Goal: Transaction & Acquisition: Purchase product/service

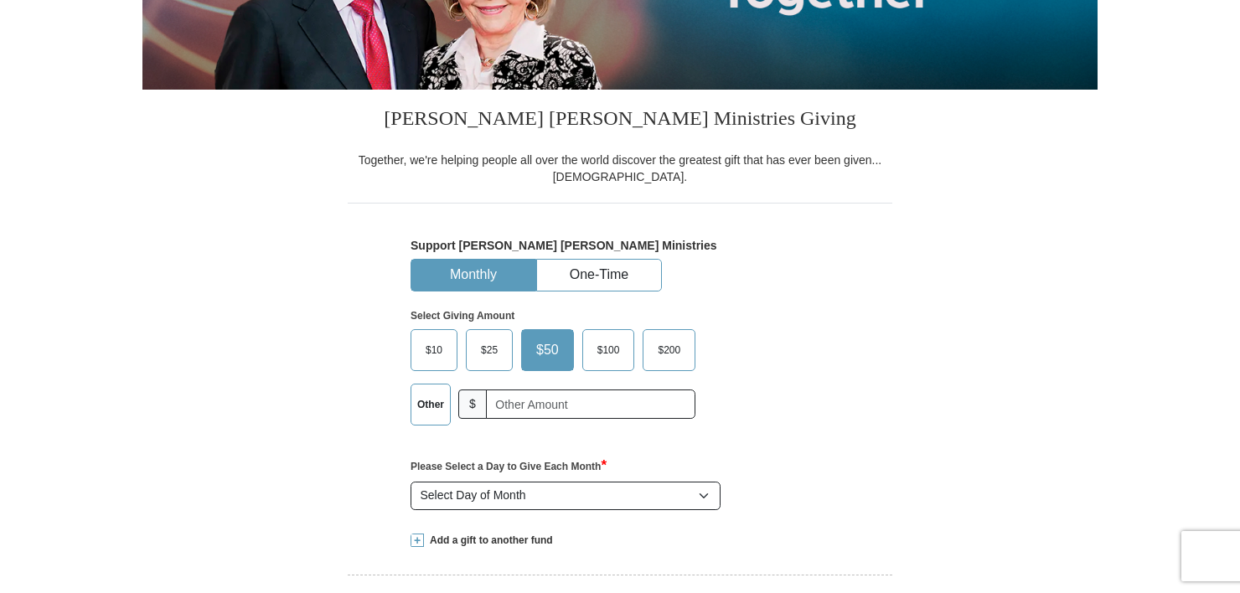
scroll to position [361, 0]
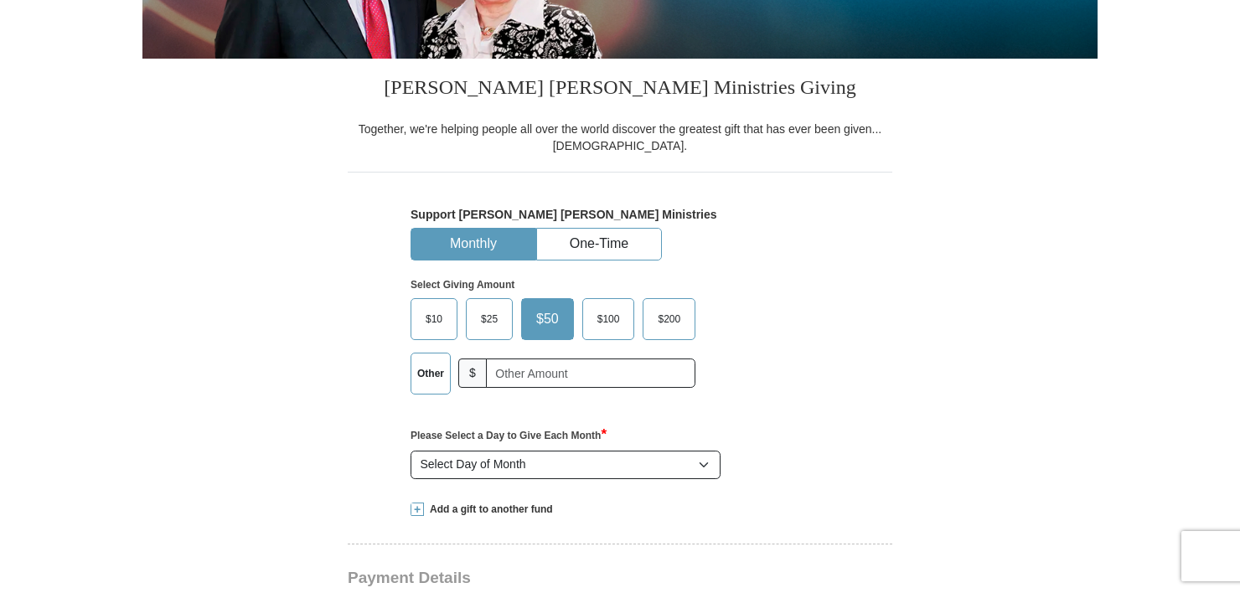
click at [435, 362] on label "Other" at bounding box center [430, 373] width 39 height 40
click at [0, 0] on input "Other" at bounding box center [0, 0] width 0 height 0
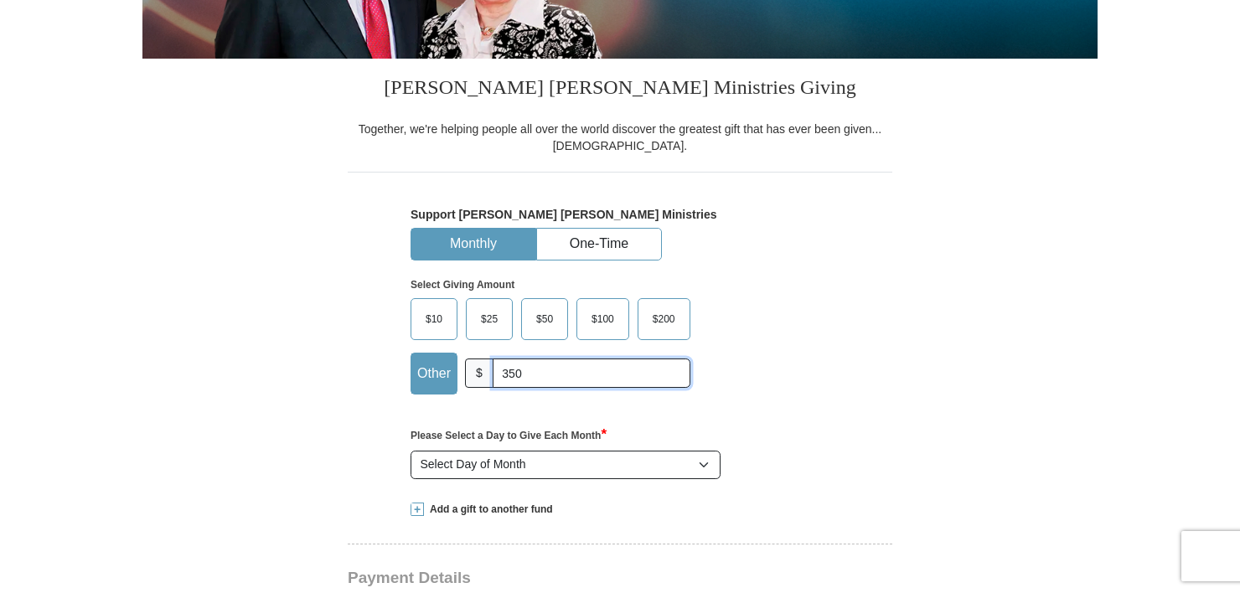
type input "350"
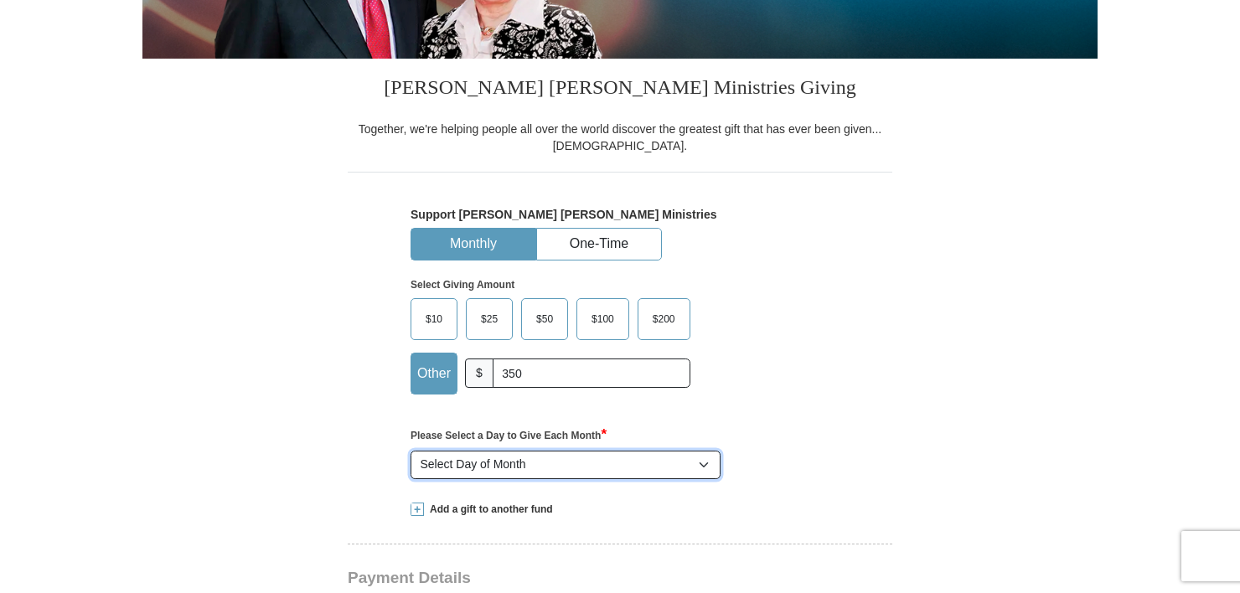
click at [704, 462] on select "Select Day of Month 1 2 3 4 5 6 7 8 9 10 11 12 13 14 15 16 17 18 19 20 21 22 23…" at bounding box center [565, 465] width 310 height 28
click at [758, 359] on div "Select Giving Amount Amount must be a valid number The total gift cannot be les…" at bounding box center [619, 334] width 419 height 147
click at [580, 244] on button "One-Time" at bounding box center [599, 244] width 124 height 31
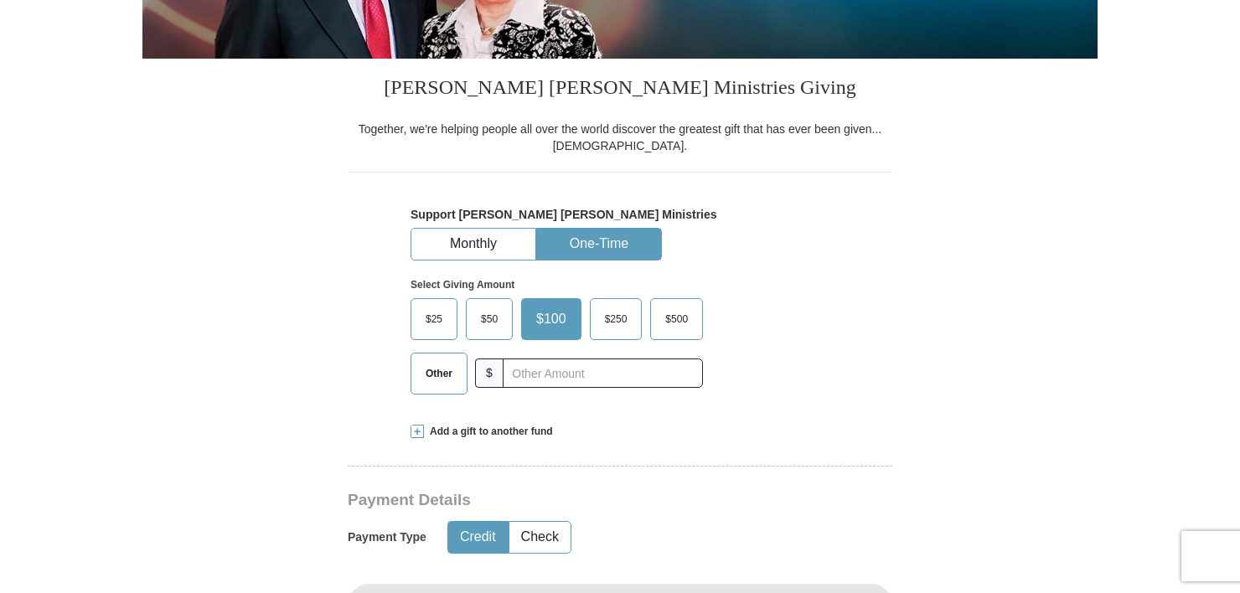
click at [426, 376] on span "Other" at bounding box center [439, 373] width 44 height 25
click at [0, 0] on input "Other" at bounding box center [0, 0] width 0 height 0
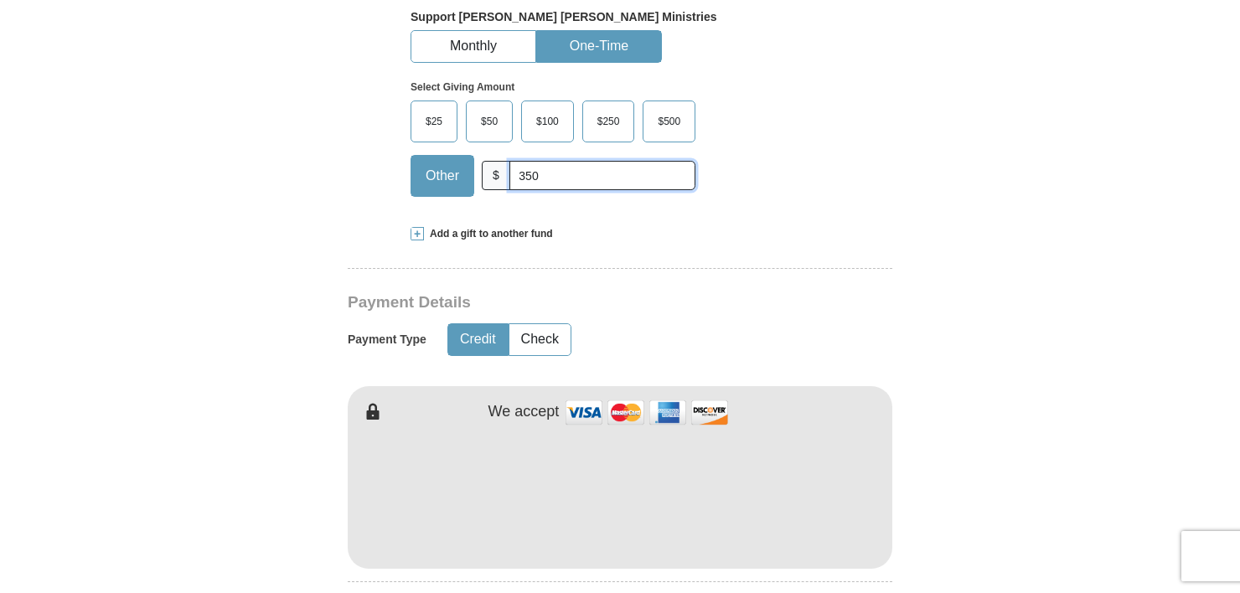
scroll to position [563, 0]
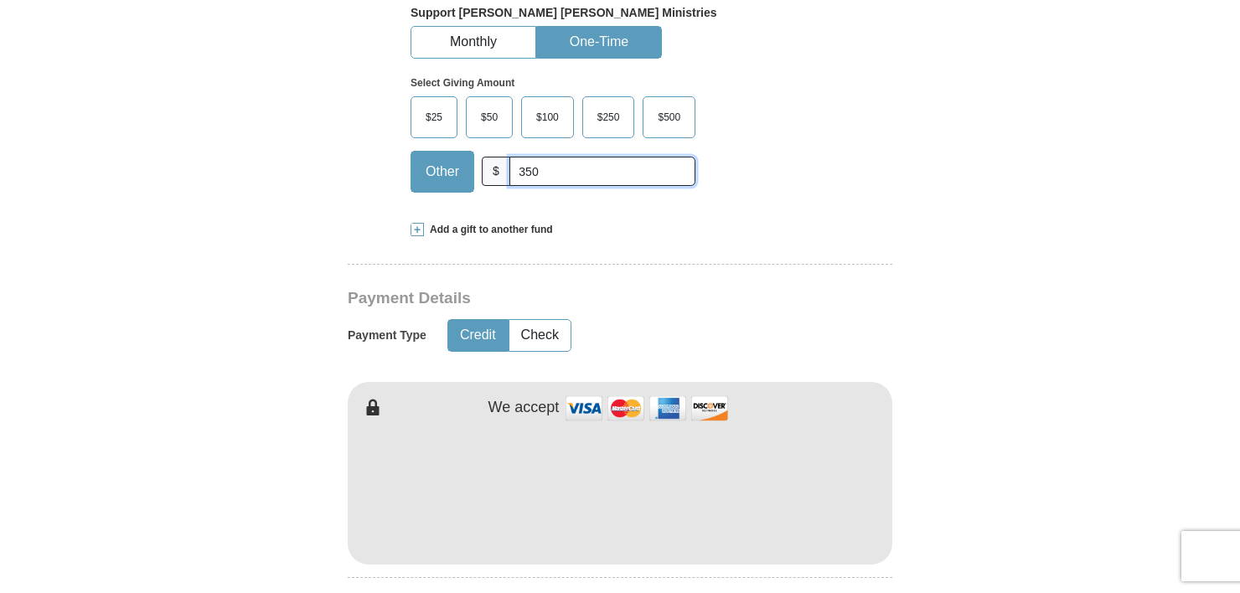
type input "350"
click at [419, 227] on span at bounding box center [416, 229] width 13 height 13
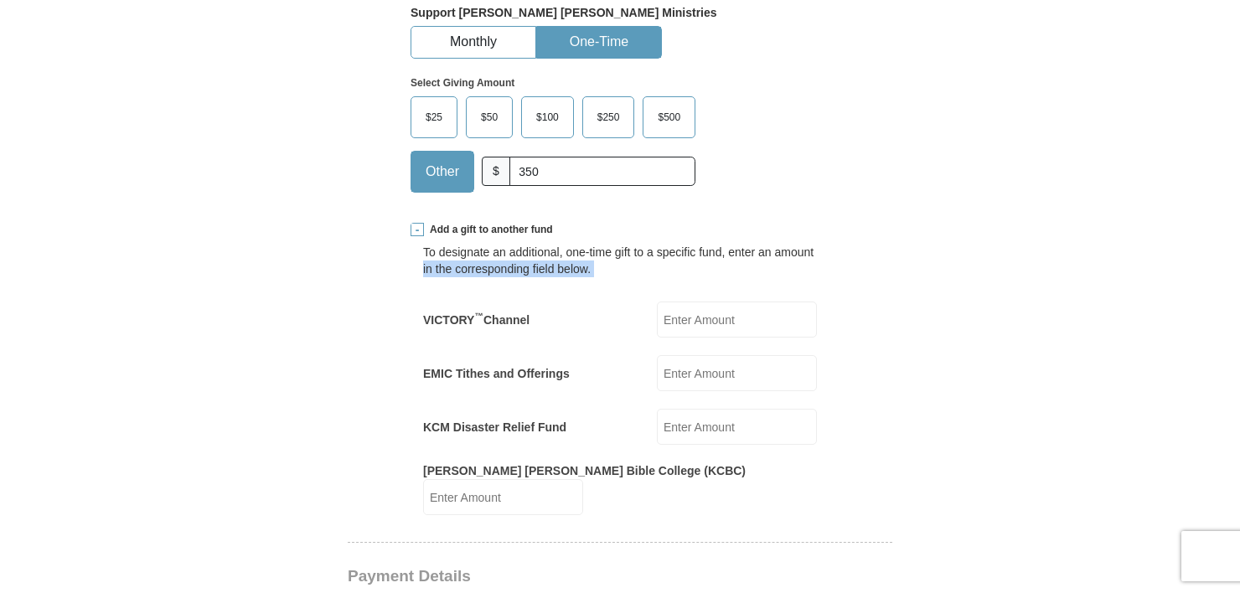
drag, startPoint x: 405, startPoint y: 287, endPoint x: 426, endPoint y: 315, distance: 34.2
drag, startPoint x: 887, startPoint y: 305, endPoint x: 870, endPoint y: 245, distance: 61.8
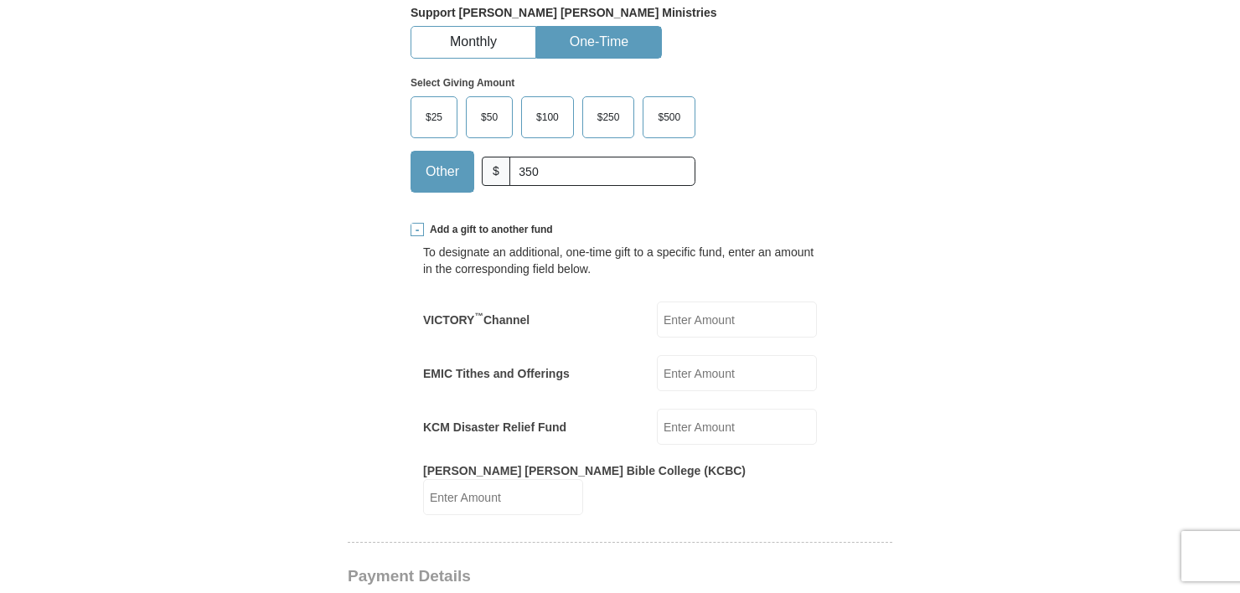
click at [416, 230] on span at bounding box center [416, 229] width 13 height 13
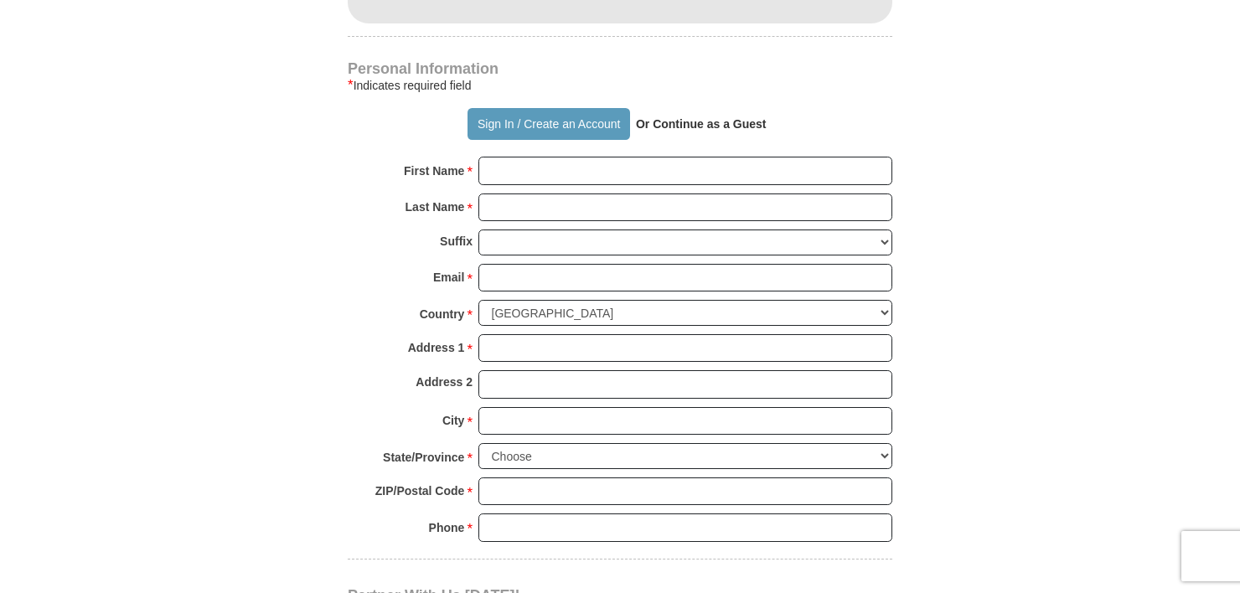
scroll to position [1100, 0]
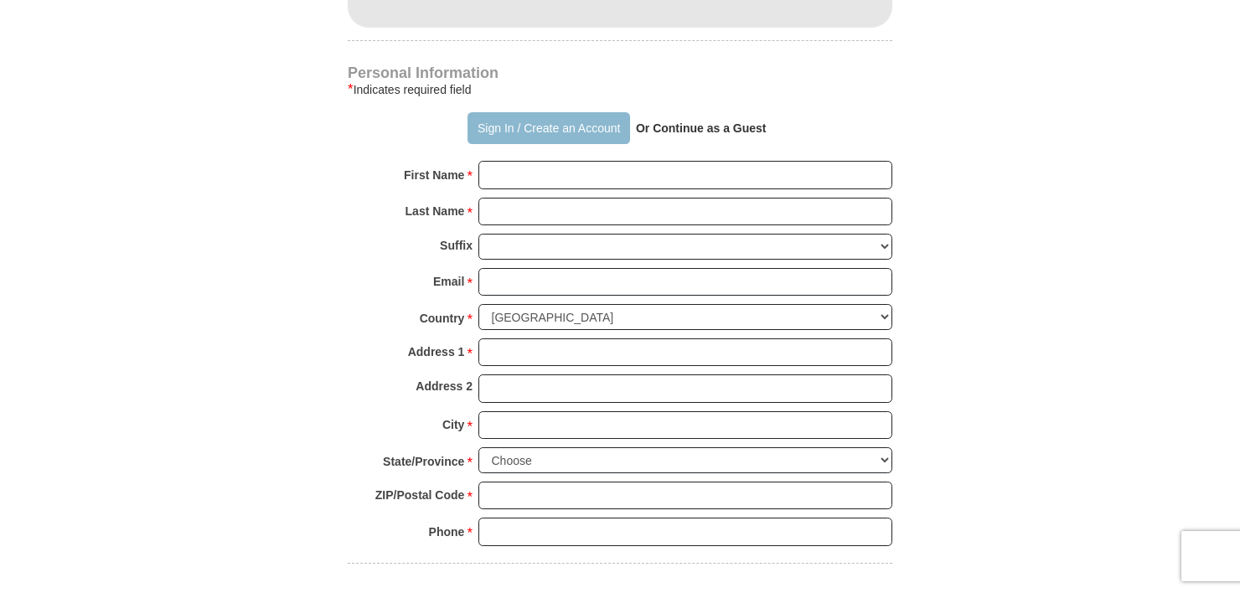
click at [566, 123] on button "Sign In / Create an Account" at bounding box center [548, 128] width 162 height 32
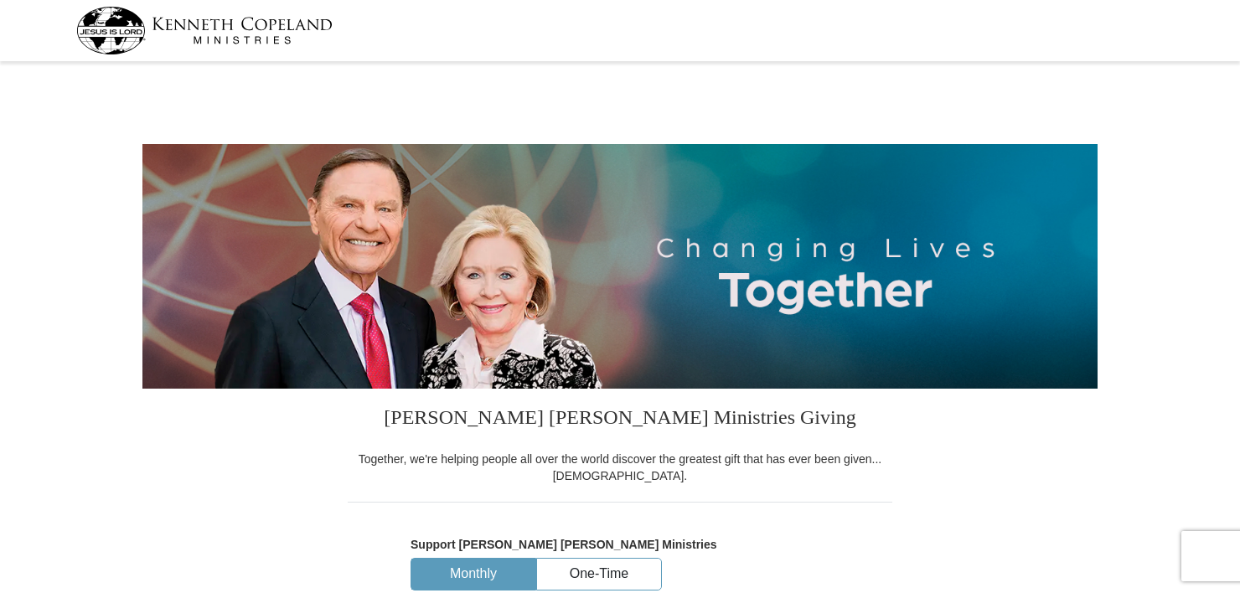
select select "FL"
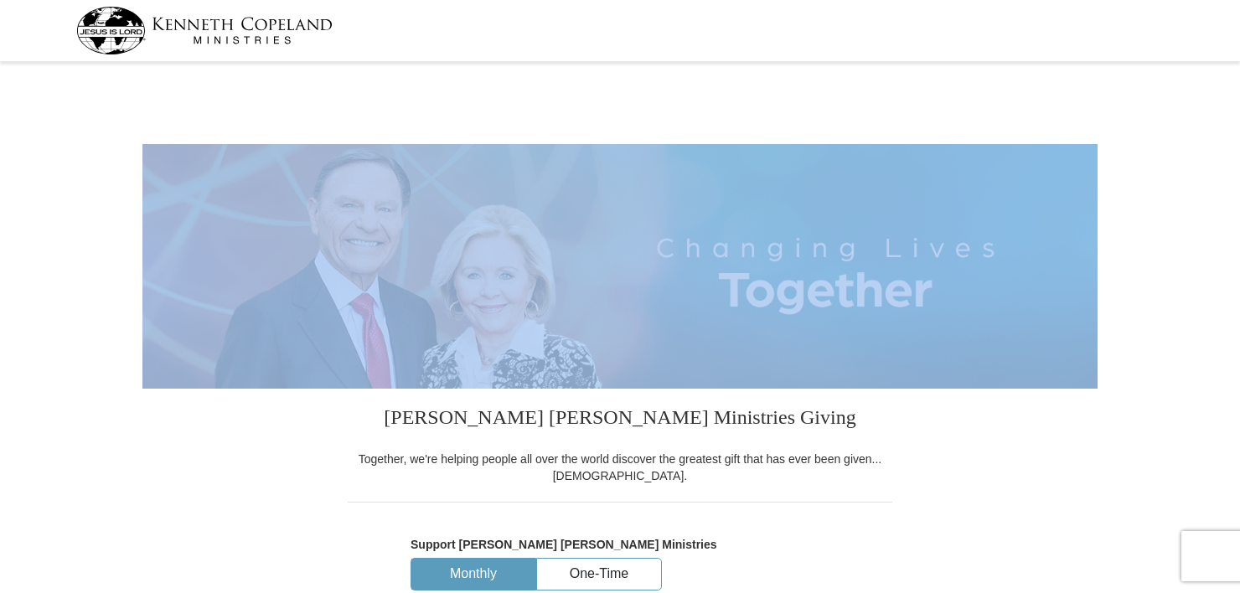
drag, startPoint x: 1239, startPoint y: 85, endPoint x: 1240, endPoint y: 152, distance: 66.2
drag, startPoint x: 1240, startPoint y: 152, endPoint x: 1078, endPoint y: 100, distance: 169.8
click at [1078, 100] on div at bounding box center [619, 84] width 955 height 35
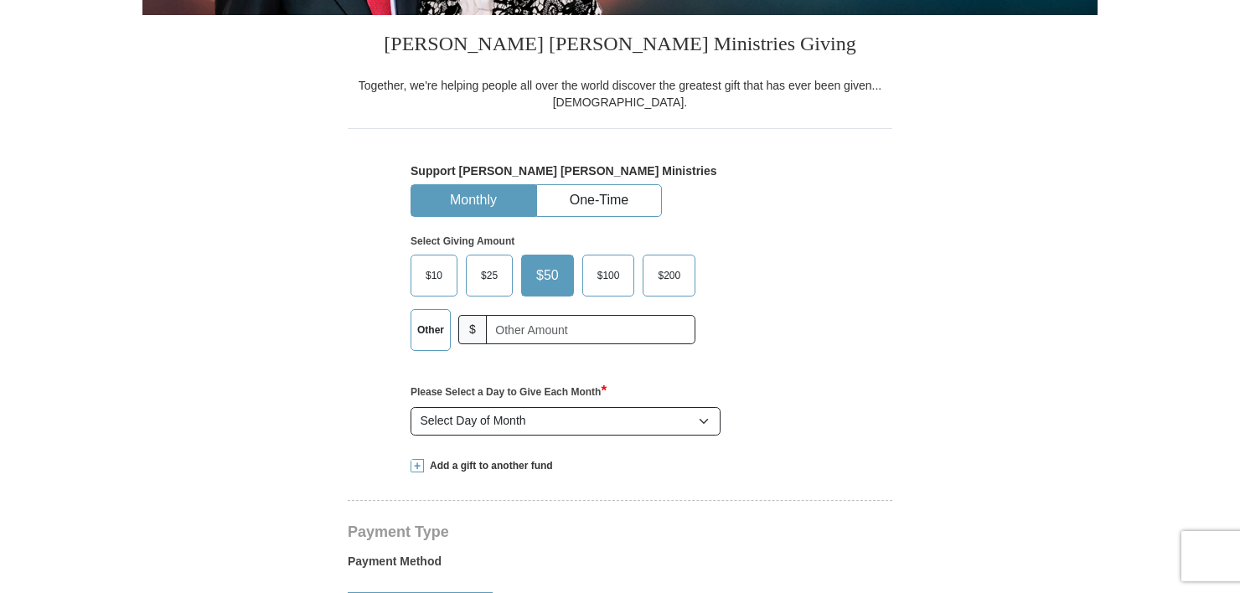
scroll to position [356, 0]
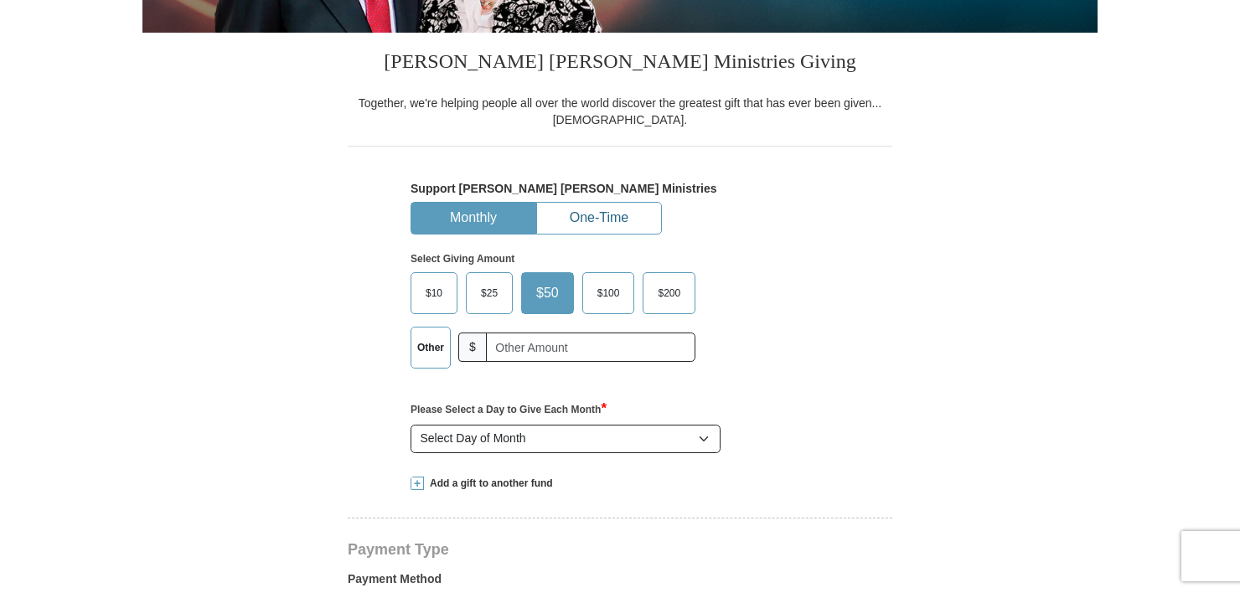
click at [585, 209] on button "One-Time" at bounding box center [599, 218] width 124 height 31
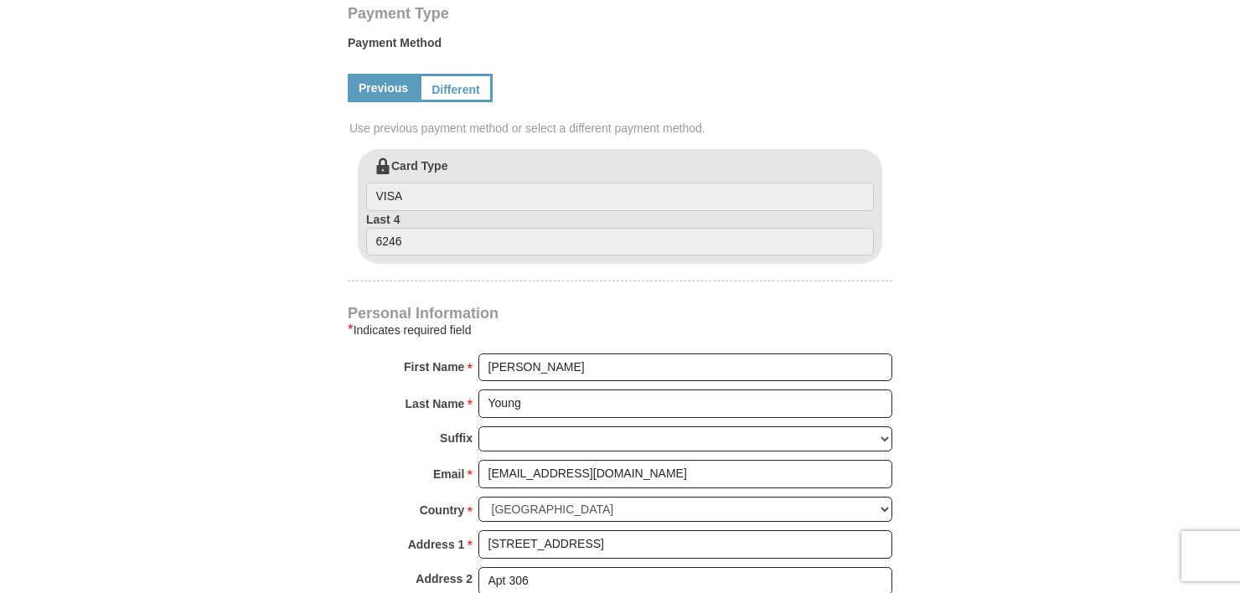
scroll to position [831, 0]
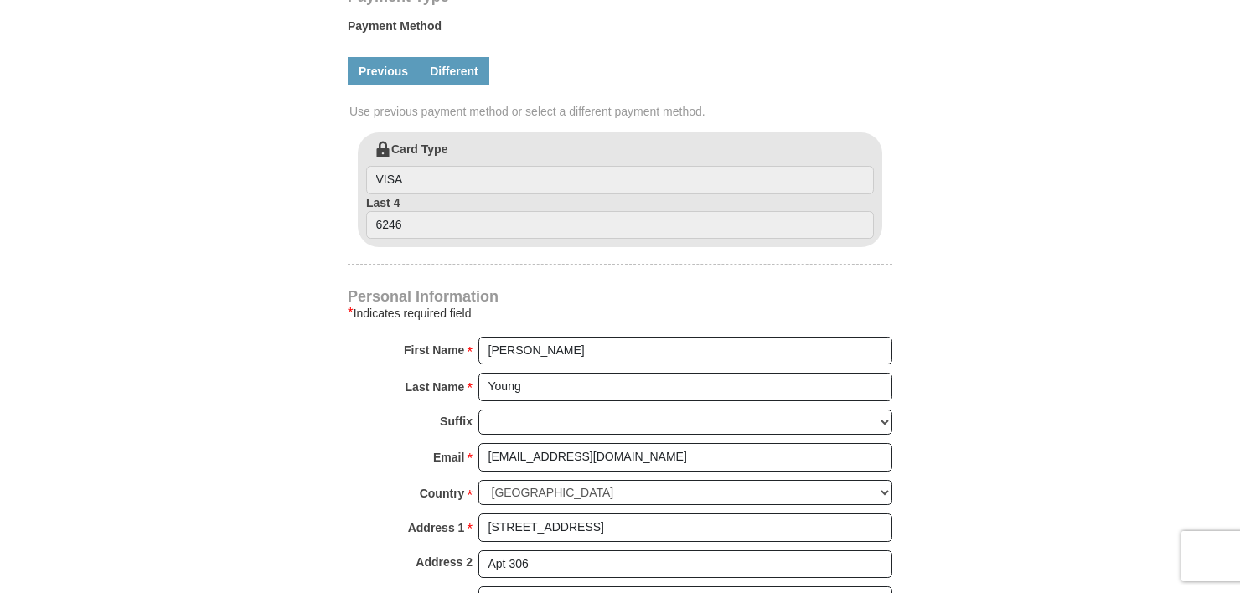
click at [443, 71] on link "Different" at bounding box center [454, 71] width 70 height 28
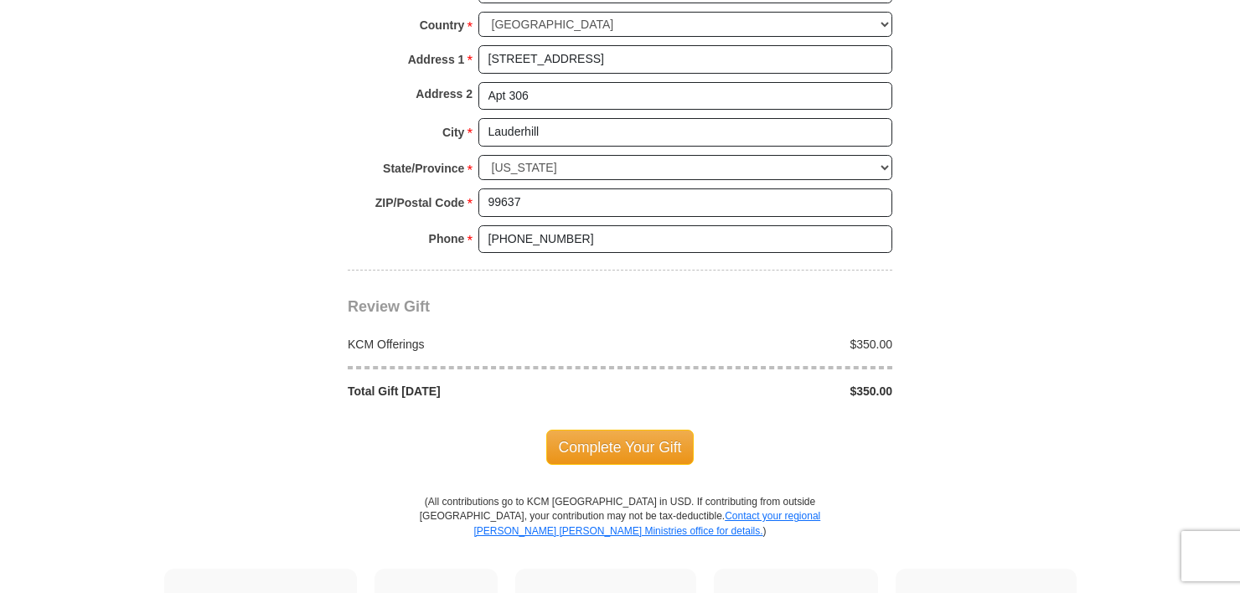
scroll to position [1472, 0]
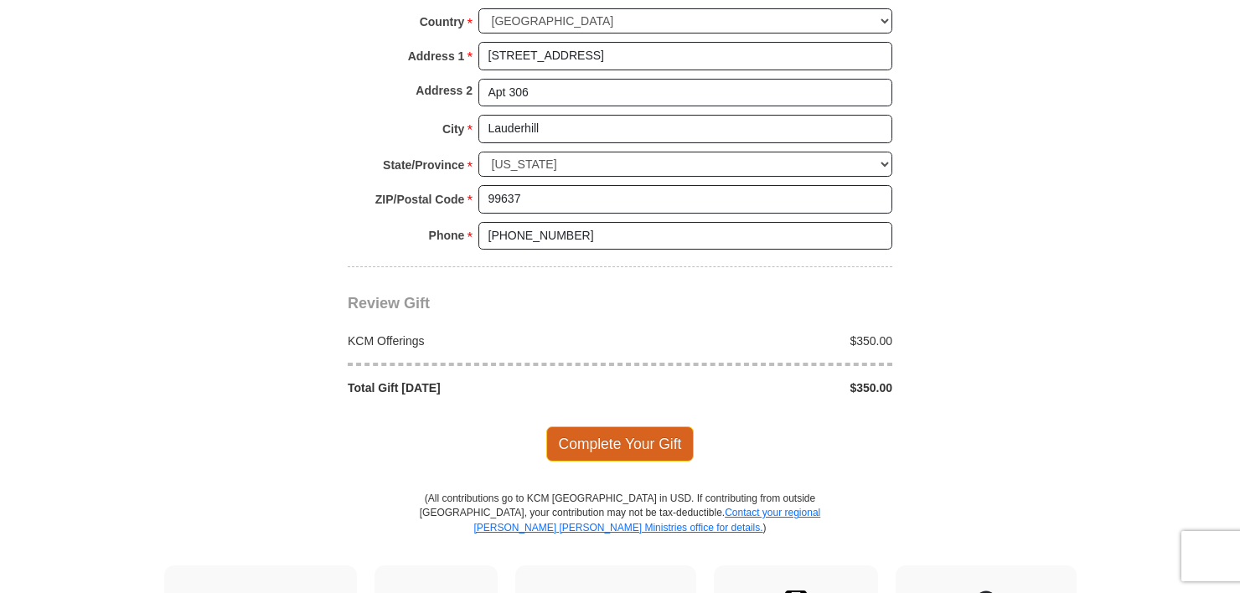
click at [640, 435] on span "Complete Your Gift" at bounding box center [620, 443] width 148 height 35
